Goal: Navigation & Orientation: Find specific page/section

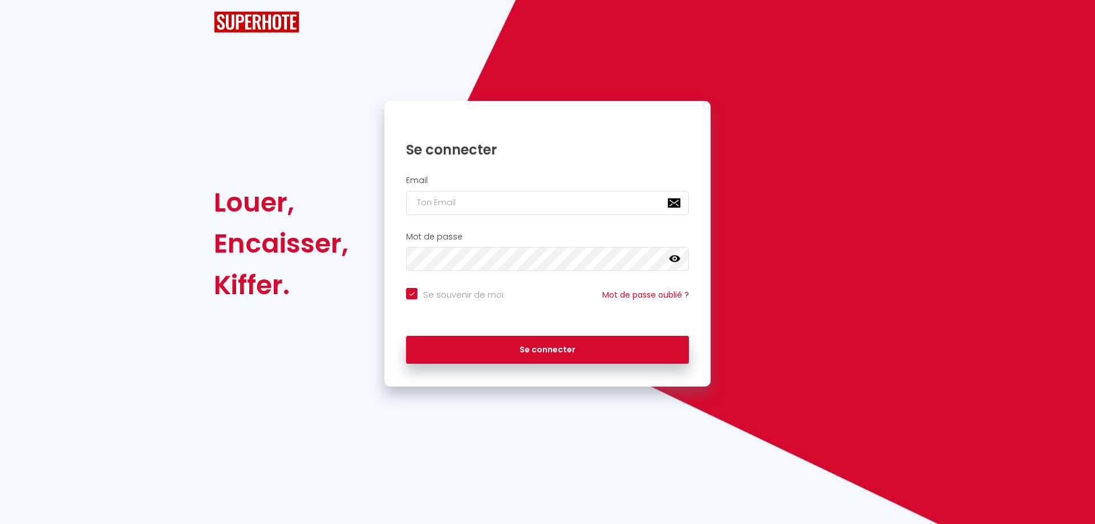
checkbox input "true"
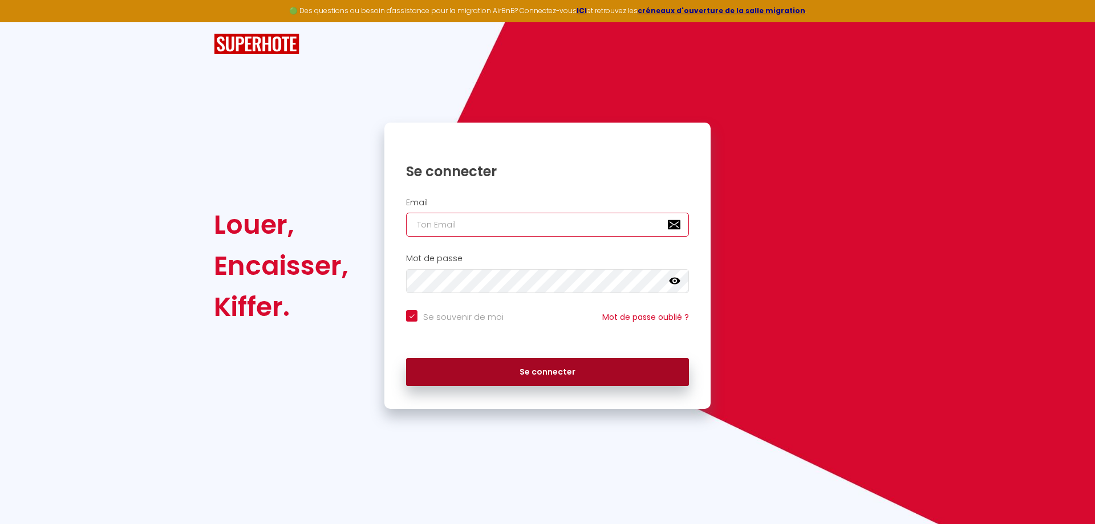
type input "[EMAIL_ADDRESS][DOMAIN_NAME]"
click at [538, 379] on button "Se connecter" at bounding box center [547, 372] width 283 height 29
checkbox input "true"
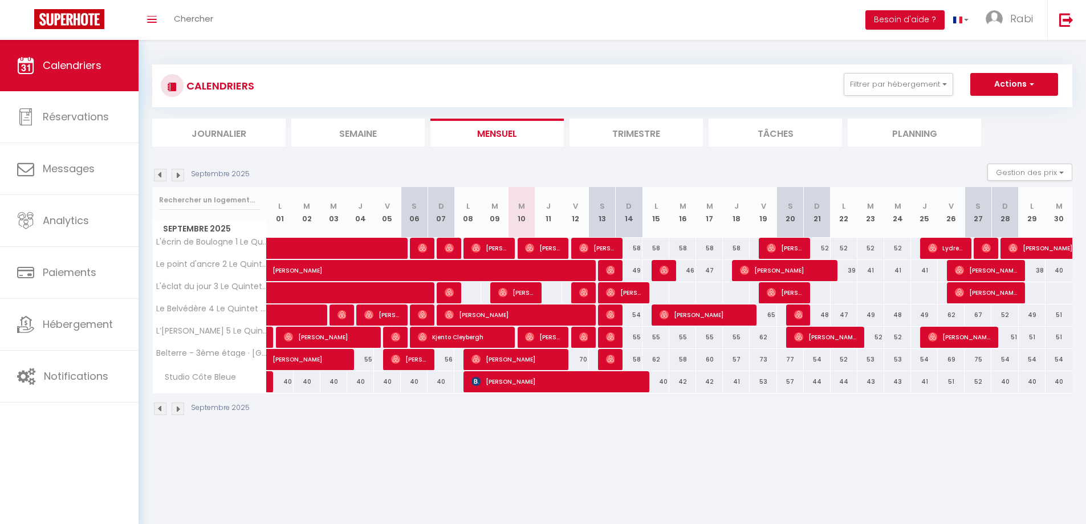
click at [221, 137] on li "Journalier" at bounding box center [218, 133] width 133 height 28
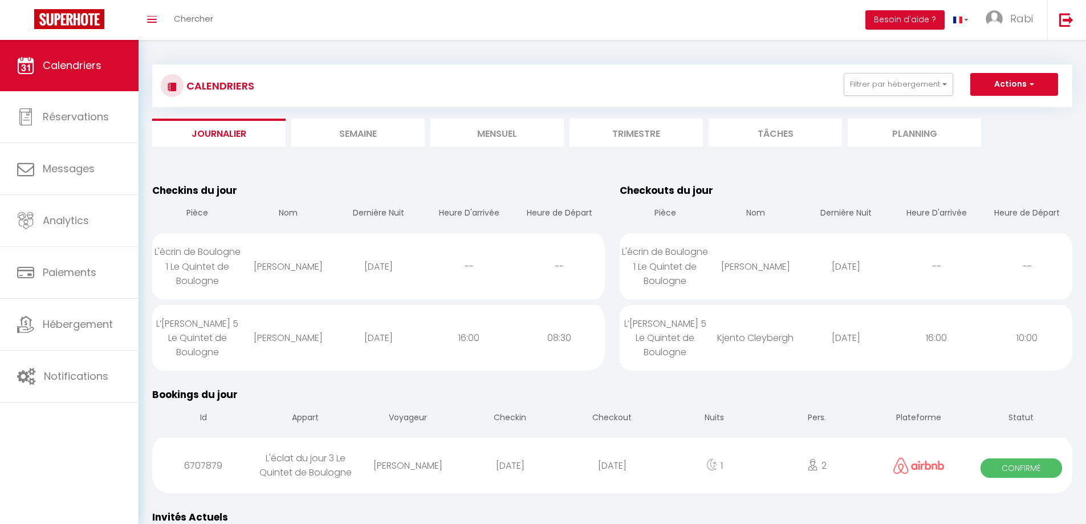
click at [361, 140] on li "Semaine" at bounding box center [357, 133] width 133 height 28
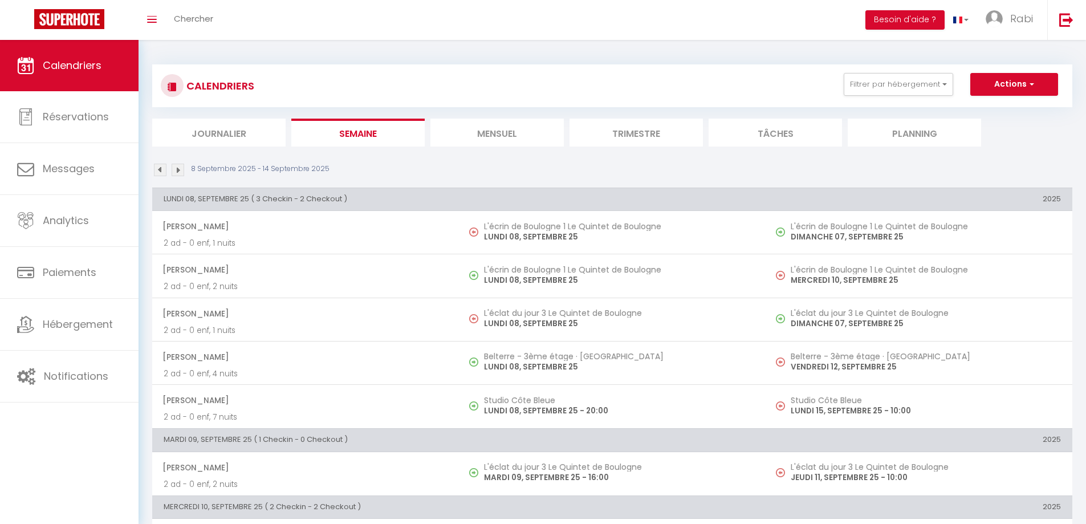
click at [527, 138] on li "Mensuel" at bounding box center [497, 133] width 133 height 28
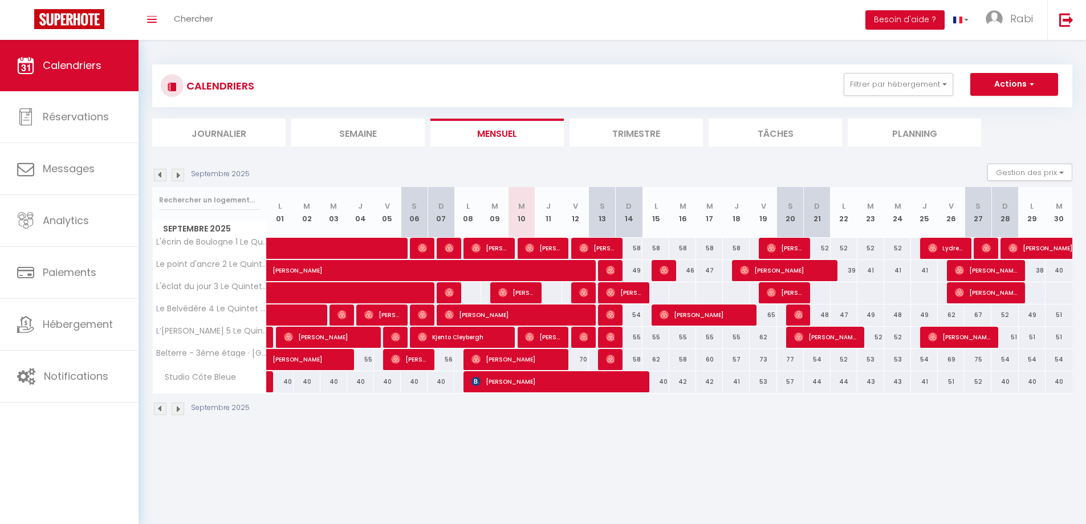
click at [766, 122] on li "Tâches" at bounding box center [775, 133] width 133 height 28
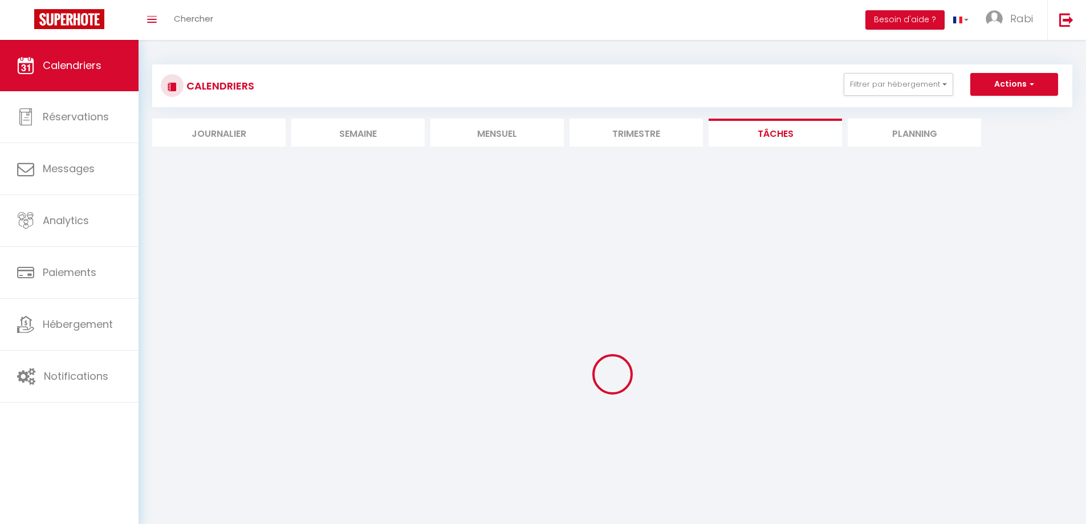
select select
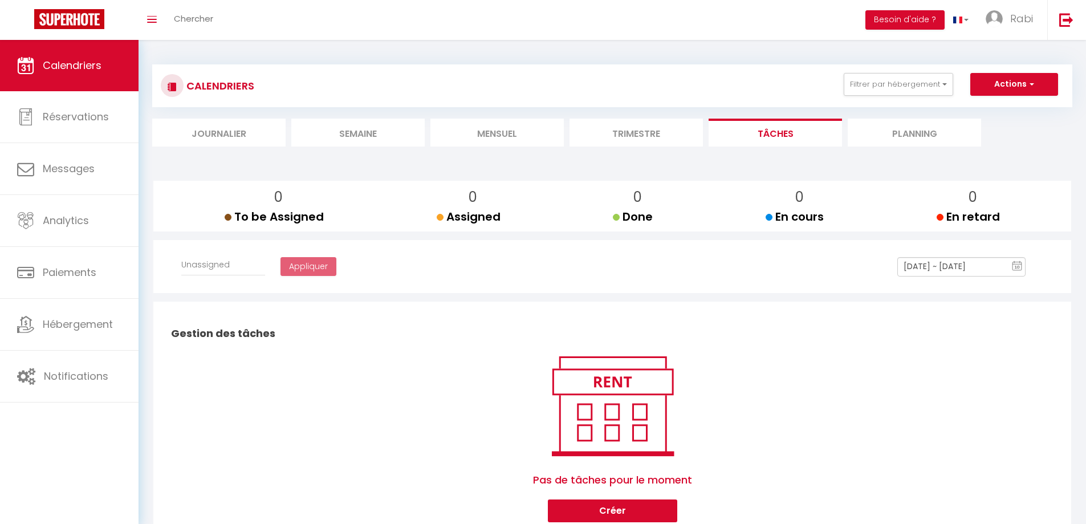
click at [643, 125] on li "Trimestre" at bounding box center [636, 133] width 133 height 28
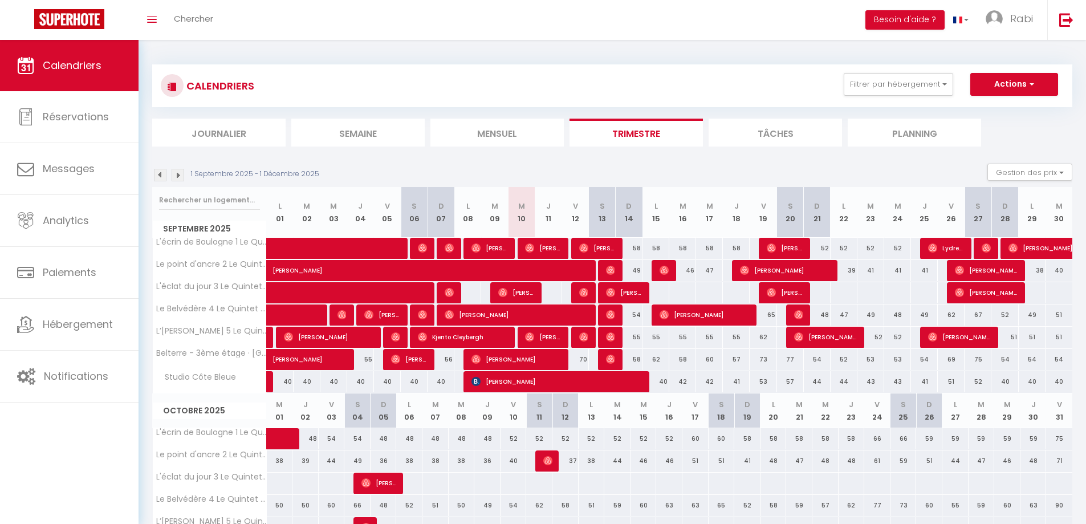
click at [776, 130] on li "Tâches" at bounding box center [775, 133] width 133 height 28
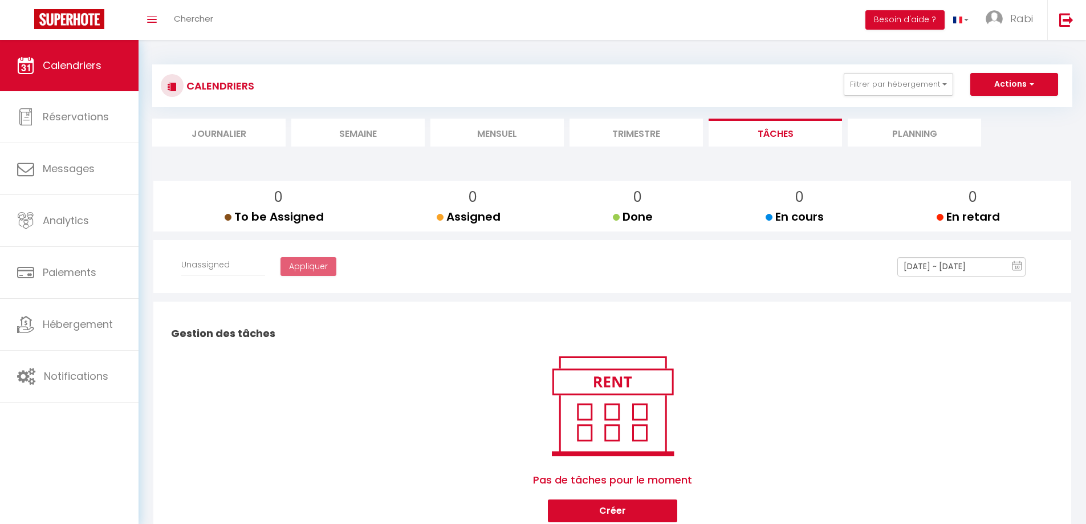
select select
click at [919, 127] on li "Planning" at bounding box center [914, 133] width 133 height 28
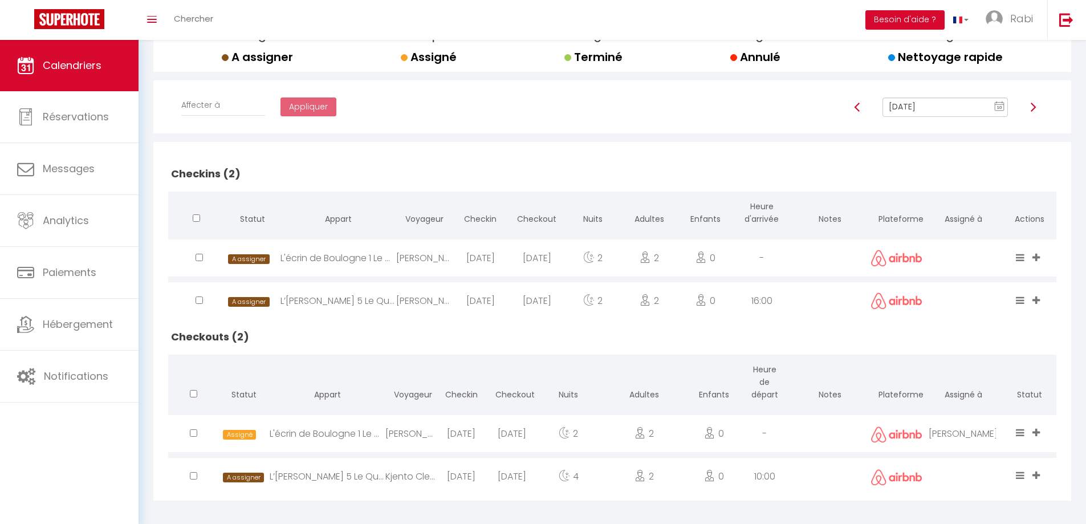
scroll to position [167, 0]
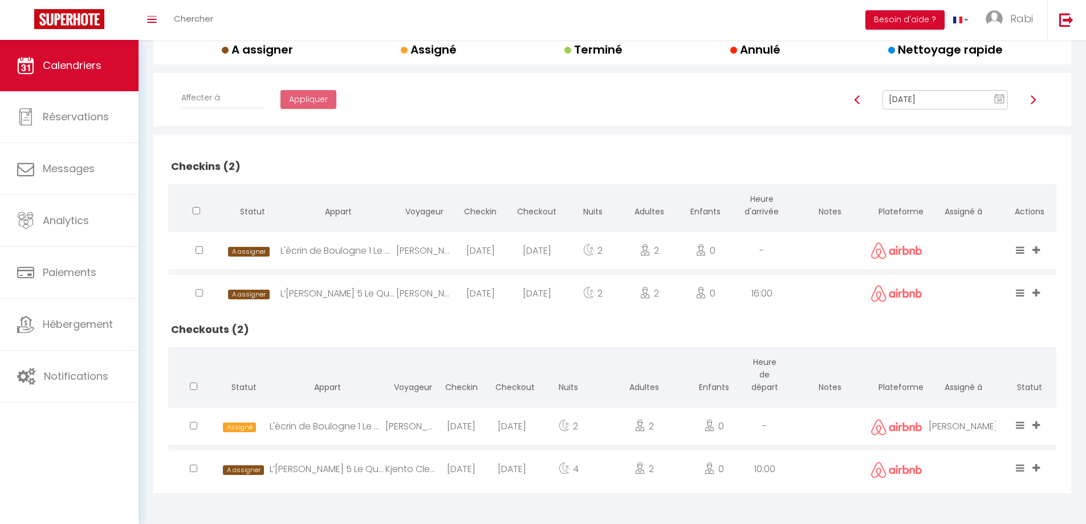
click at [235, 469] on span "A assigner" at bounding box center [243, 470] width 41 height 10
select select "1"
select select "0"
select select "1"
select select
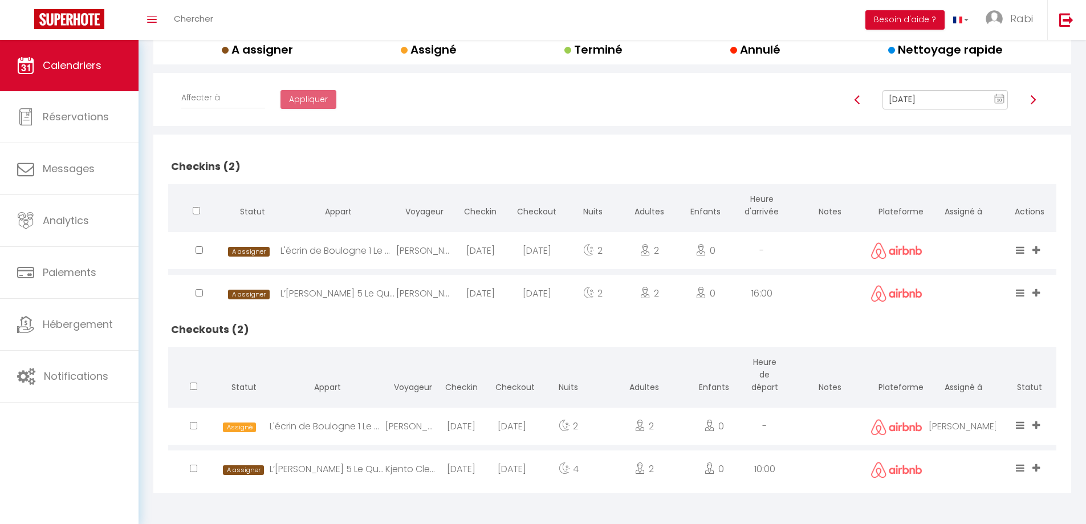
select select
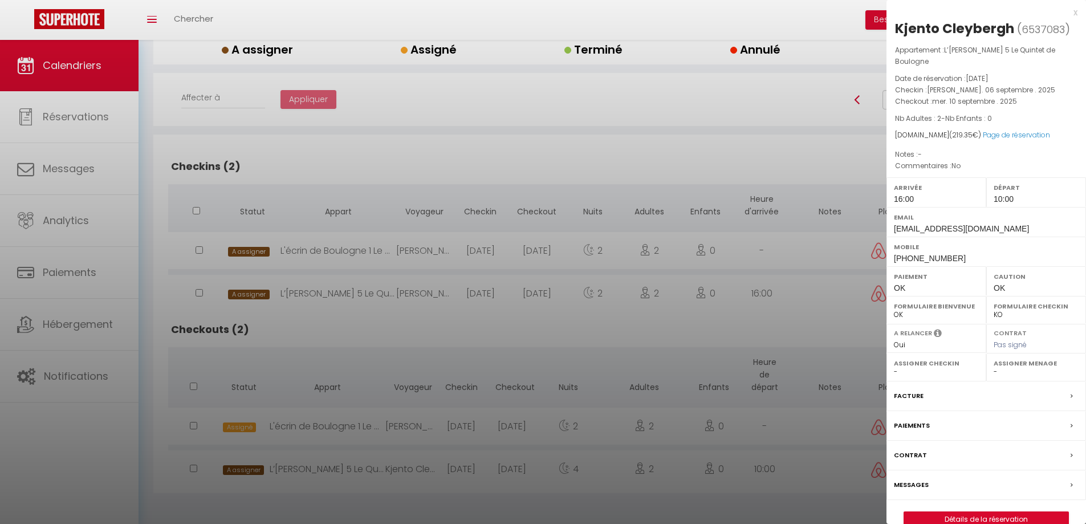
click at [1077, 11] on div "x" at bounding box center [982, 13] width 191 height 14
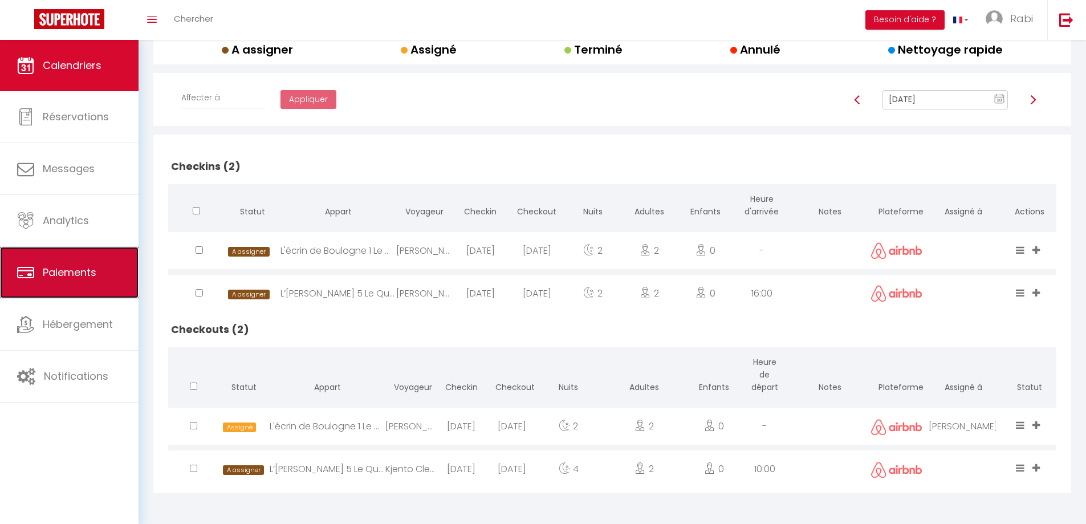
click at [63, 286] on link "Paiements" at bounding box center [69, 272] width 139 height 51
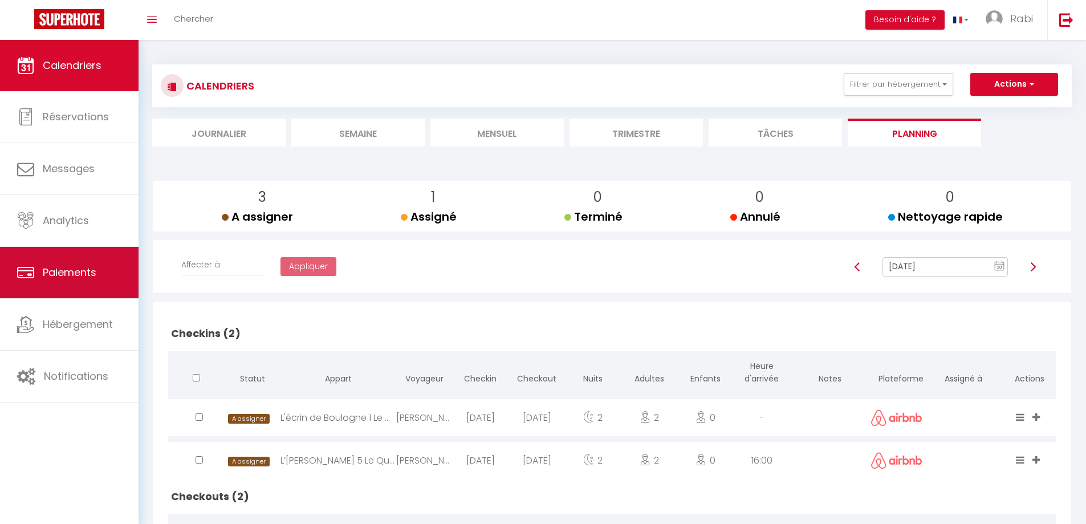
select select "2"
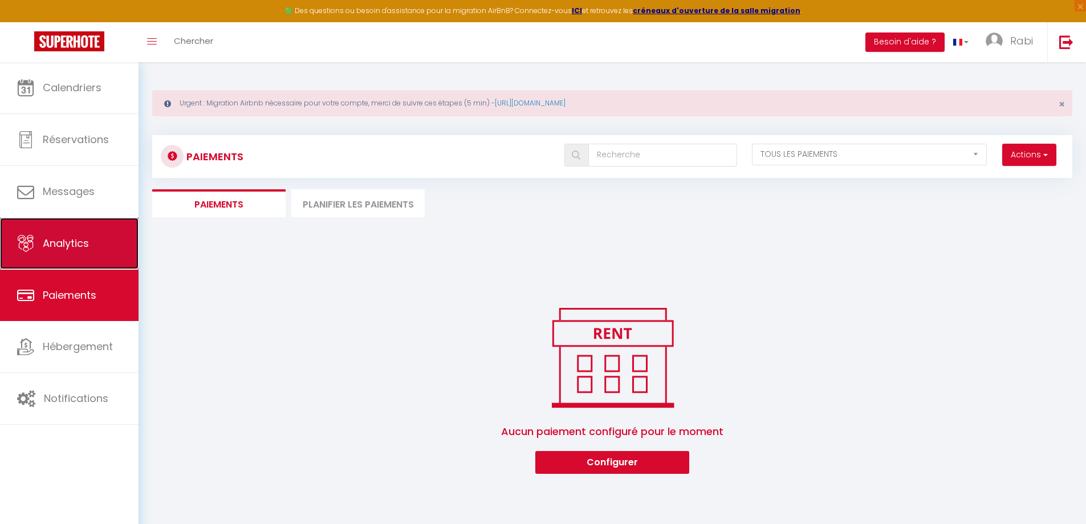
click at [67, 253] on link "Analytics" at bounding box center [69, 243] width 139 height 51
select select "2025"
select select "9"
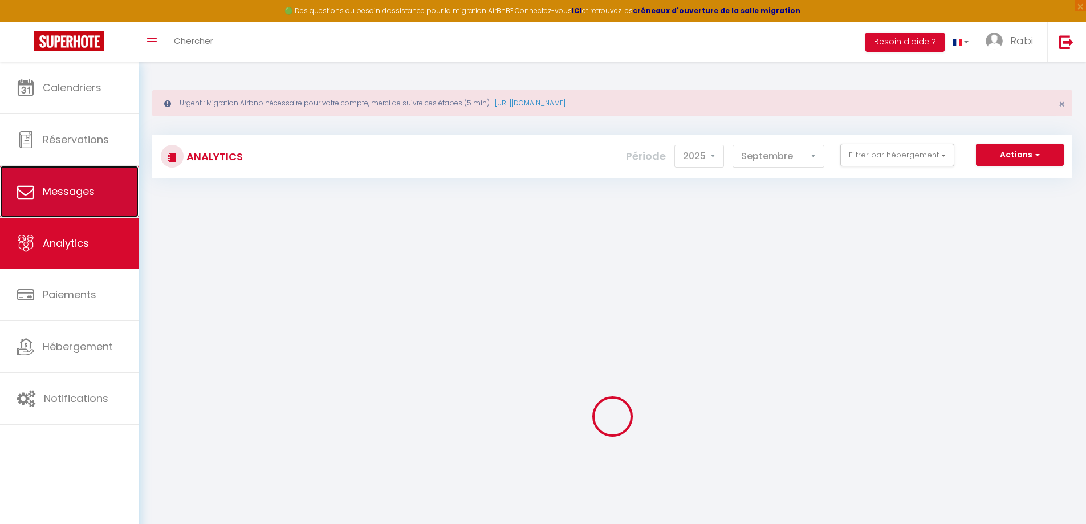
click at [75, 184] on span "Messages" at bounding box center [69, 191] width 52 height 14
select select "message"
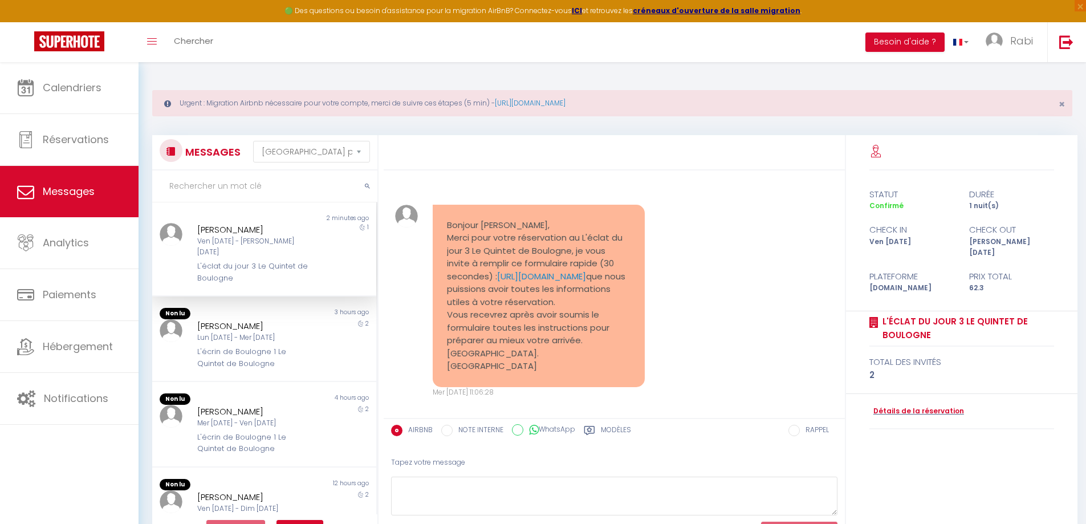
scroll to position [304, 0]
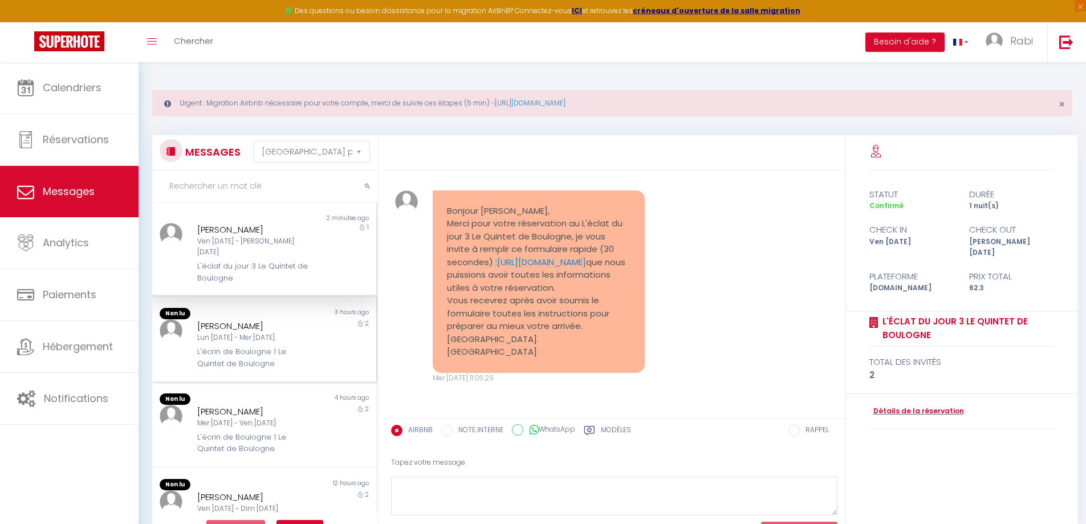
click at [223, 332] on div "Lun [DATE] - Mer [DATE]" at bounding box center [255, 337] width 116 height 11
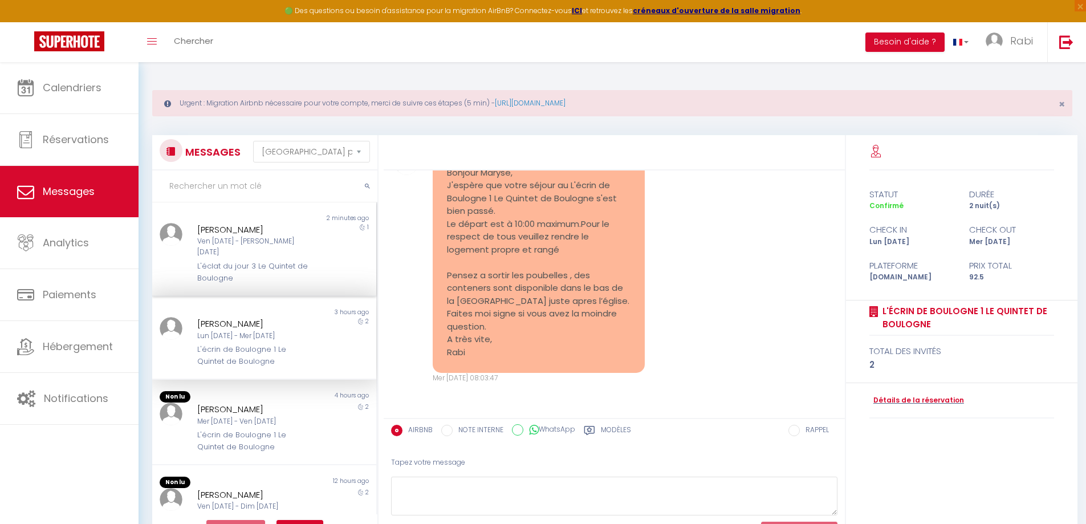
click at [263, 249] on div "[PERSON_NAME] Ven [DATE] - [PERSON_NAME] [DATE] L'éclat du jour 3 Le Quintet de…" at bounding box center [254, 253] width 131 height 61
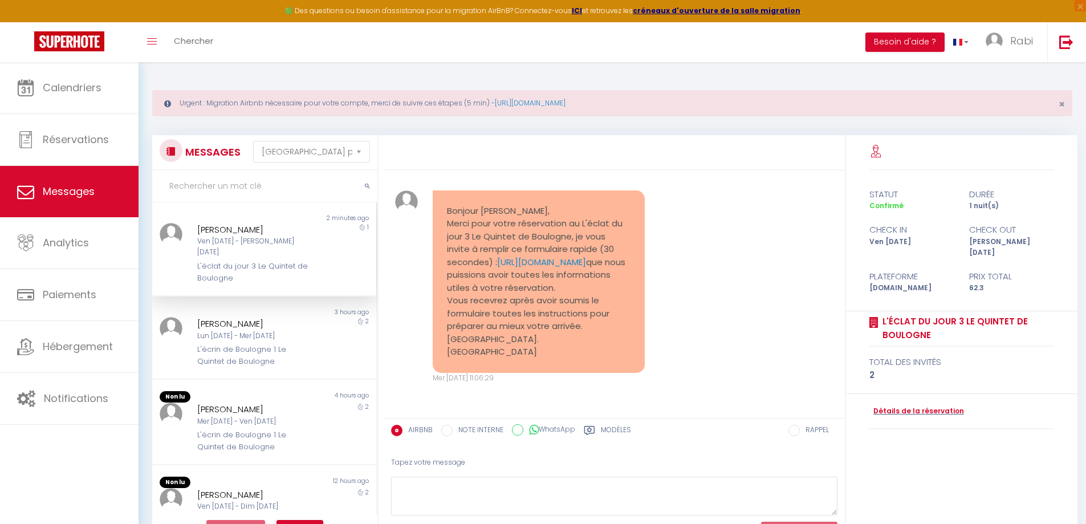
scroll to position [304, 0]
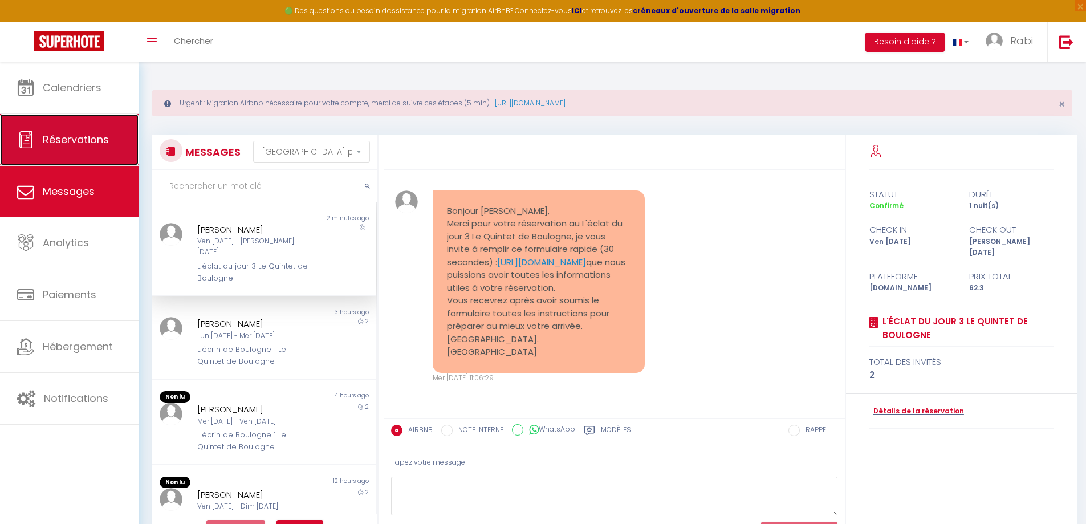
click at [71, 148] on link "Réservations" at bounding box center [69, 139] width 139 height 51
select select "not_cancelled"
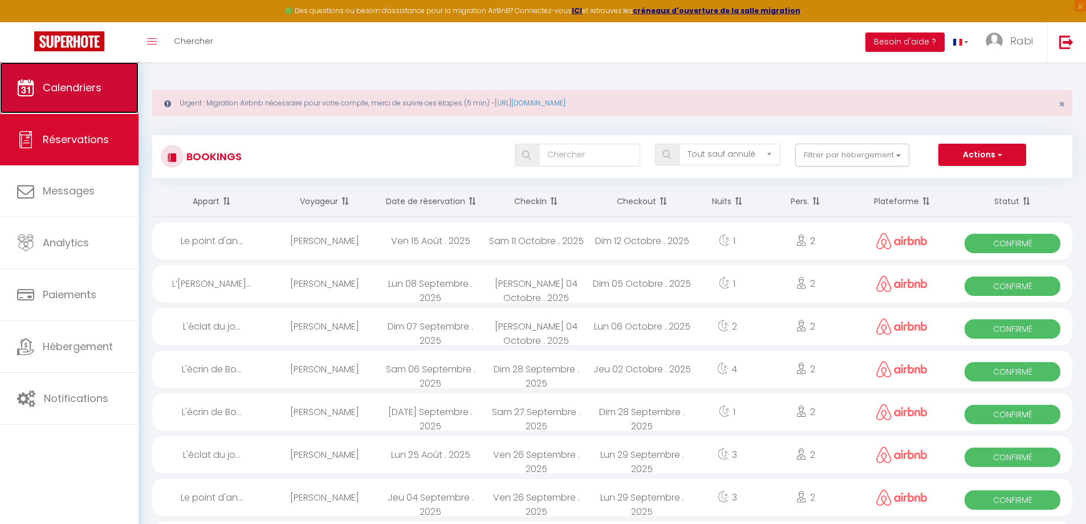
click at [66, 85] on span "Calendriers" at bounding box center [72, 87] width 59 height 14
